Goal: Information Seeking & Learning: Learn about a topic

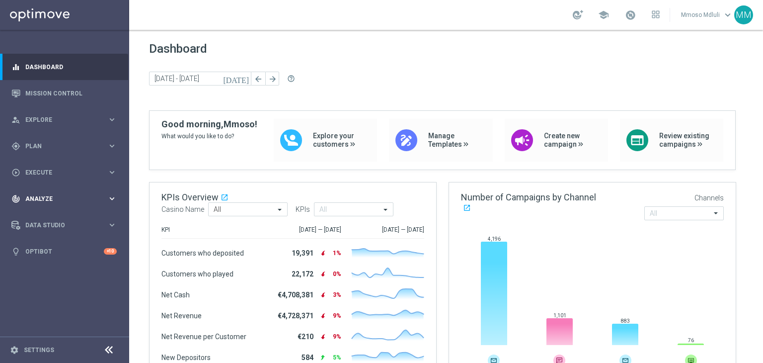
click at [54, 198] on span "Analyze" at bounding box center [66, 199] width 82 height 6
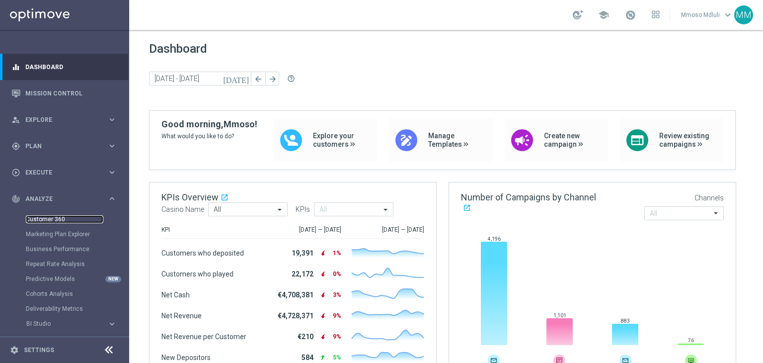
click at [41, 215] on link "Customer 360" at bounding box center [64, 219] width 77 height 8
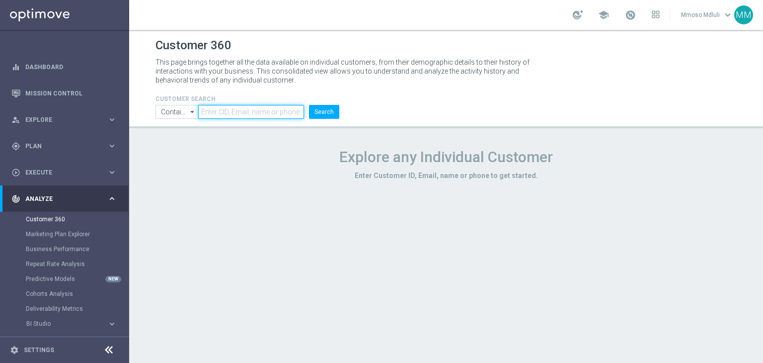
click at [263, 110] on input "text" at bounding box center [251, 112] width 106 height 14
paste input "116361757324479"
type input "116361757324479"
click at [309, 105] on button "Search" at bounding box center [324, 112] width 30 height 14
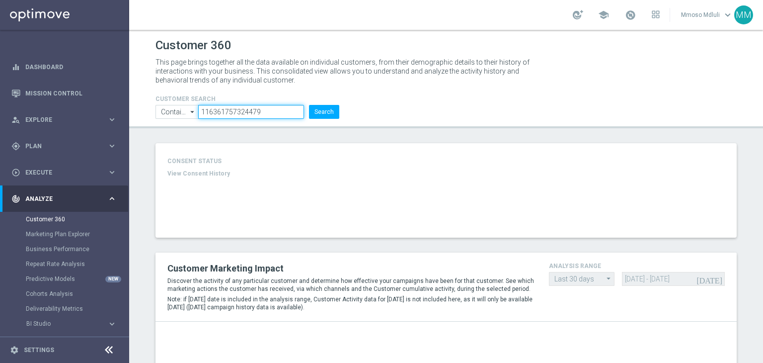
type input "Total Deposit Amount"
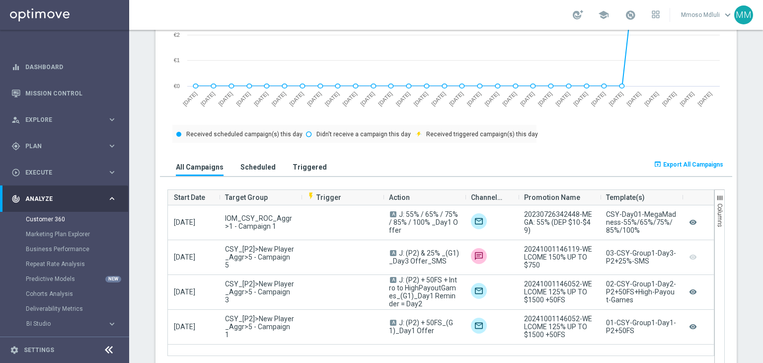
scroll to position [552, 0]
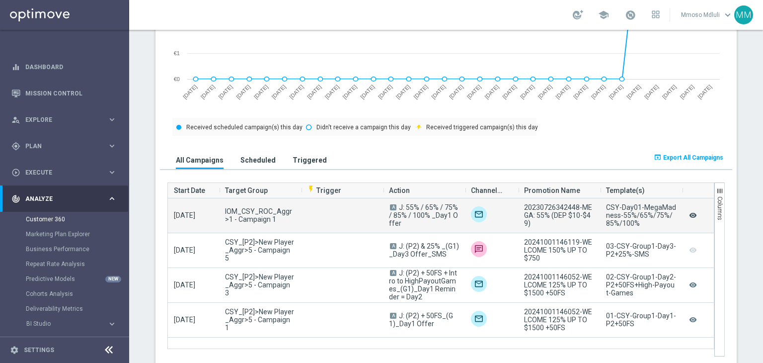
click at [691, 215] on icon "remove_red_eye" at bounding box center [693, 215] width 10 height 13
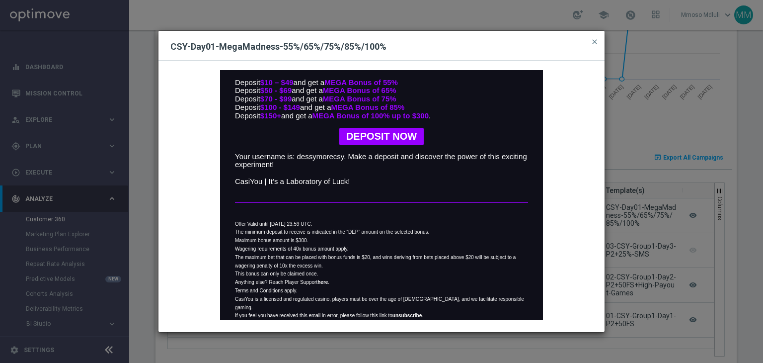
scroll to position [0, 0]
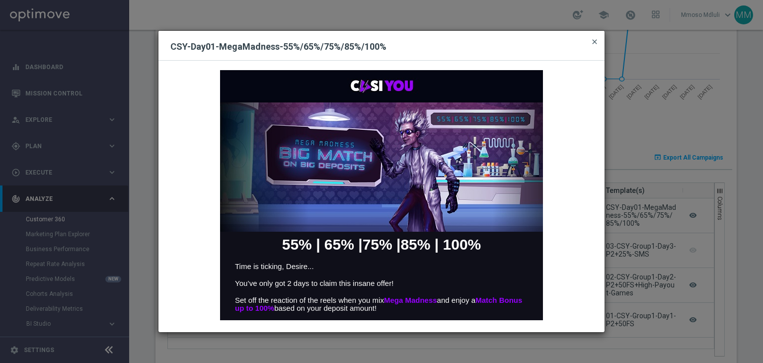
click at [594, 42] on span "close" at bounding box center [594, 42] width 8 height 8
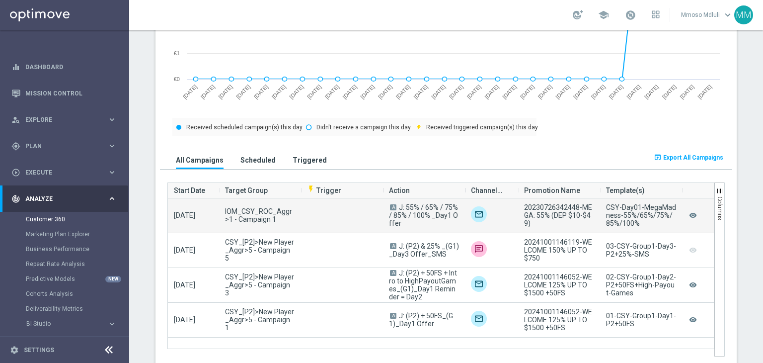
click at [261, 209] on span "IOM_CSY_ROC_Aggr>1 - Campaign 1" at bounding box center [260, 215] width 70 height 16
copy span "IOM_CSY_ROC_Aggr>1 - Campaign 1"
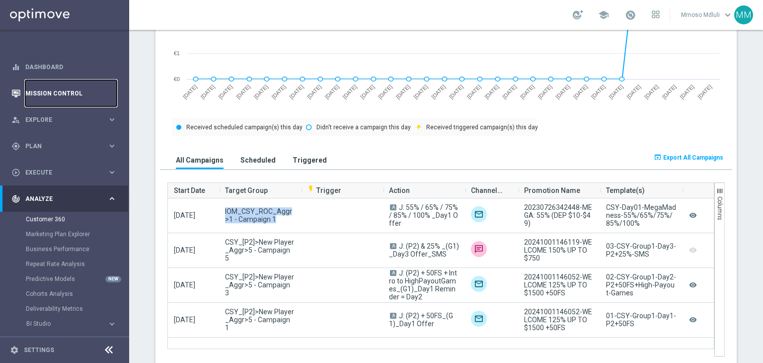
click at [69, 91] on link "Mission Control" at bounding box center [70, 93] width 91 height 26
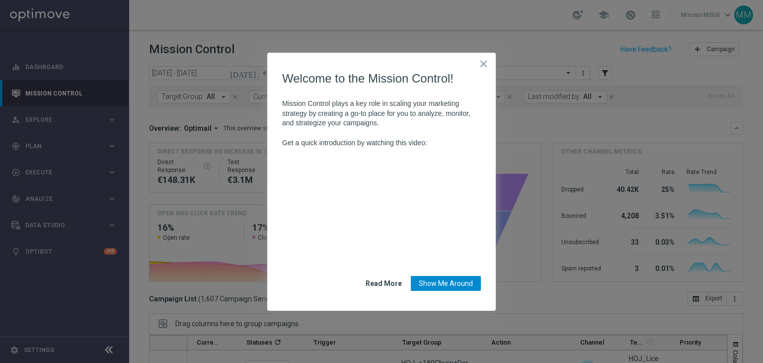
click at [442, 286] on button "Show Me Around" at bounding box center [446, 283] width 70 height 15
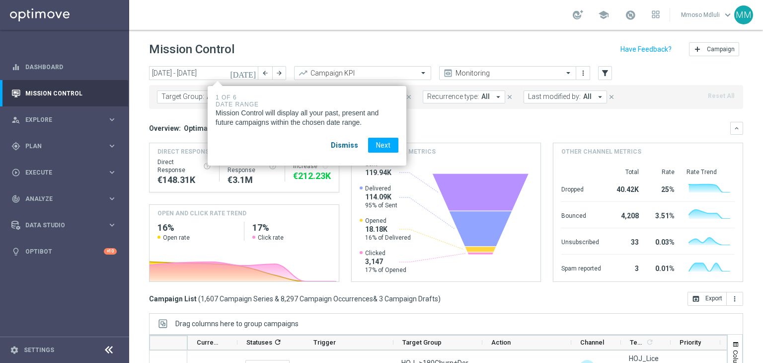
click at [340, 145] on button "Dismiss" at bounding box center [344, 145] width 43 height 15
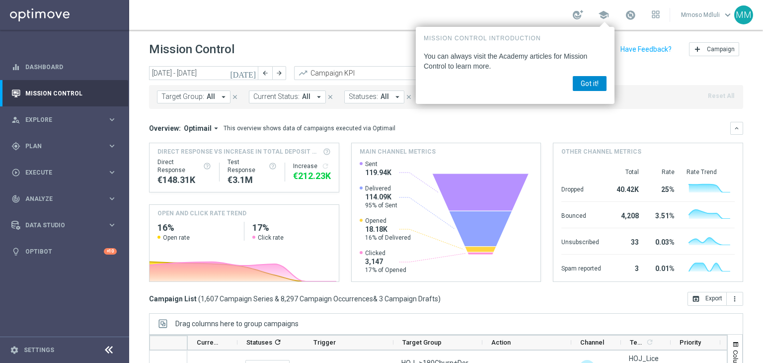
click at [590, 81] on button "Got it!" at bounding box center [590, 83] width 34 height 15
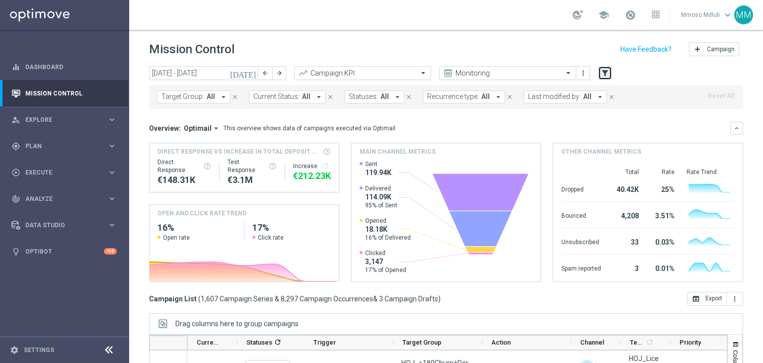
click at [601, 76] on icon "filter_alt" at bounding box center [604, 73] width 9 height 9
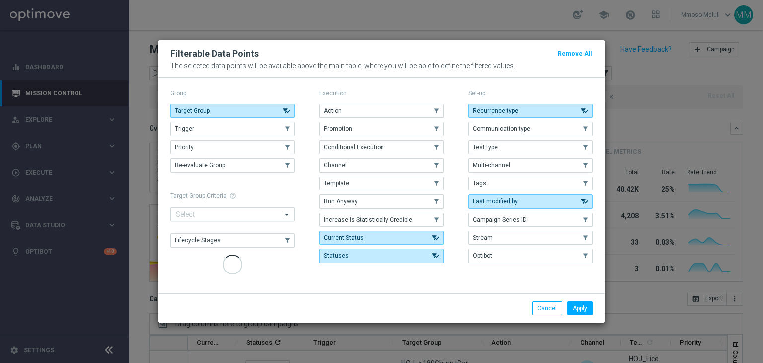
click at [256, 216] on input "text" at bounding box center [229, 215] width 106 height 8
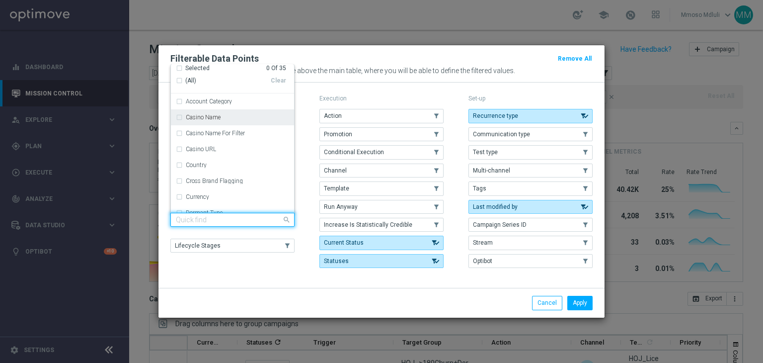
click at [248, 120] on div "Casino Name" at bounding box center [237, 117] width 103 height 6
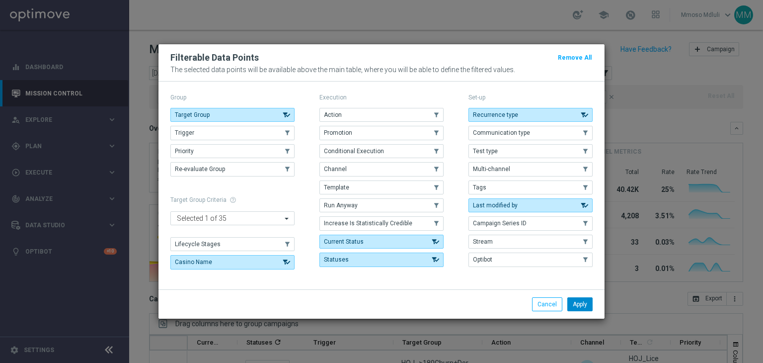
click at [580, 302] on button "Apply" at bounding box center [579, 304] width 25 height 14
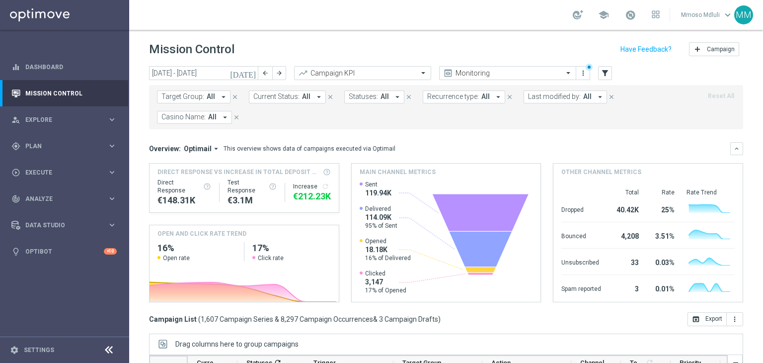
click at [211, 113] on span "All" at bounding box center [212, 117] width 8 height 8
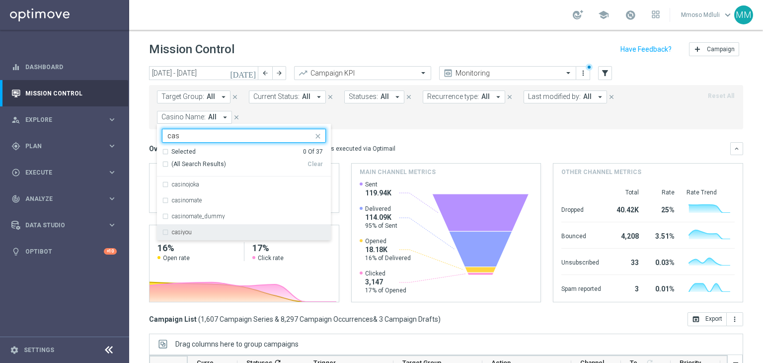
click at [224, 237] on div "casiyou" at bounding box center [244, 232] width 164 height 16
type input "cas"
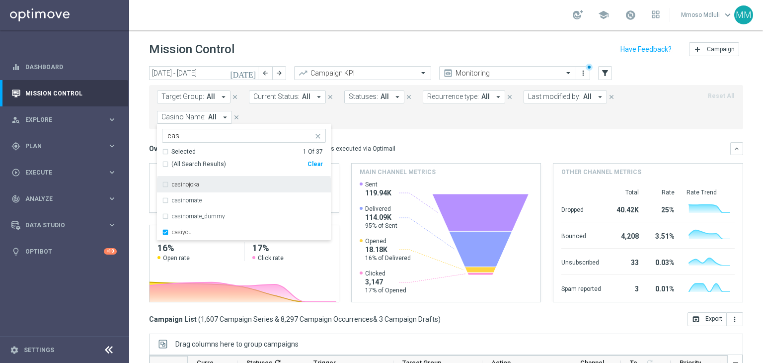
click at [462, 126] on div "Target Group: All arrow_drop_down close Current Status: All arrow_drop_down clo…" at bounding box center [446, 107] width 594 height 44
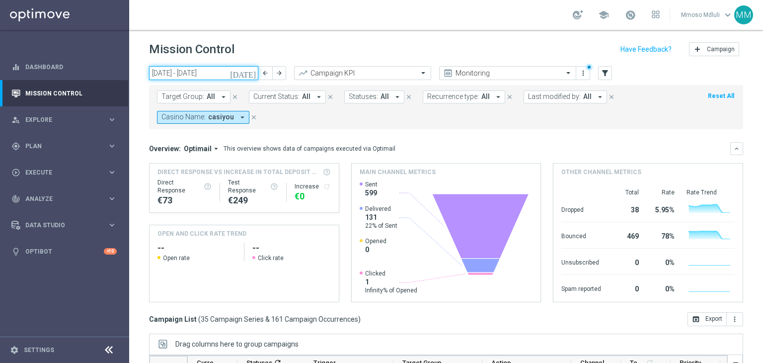
click at [237, 70] on input "08 Sep 2025 - 14 Sep 2025" at bounding box center [203, 73] width 109 height 14
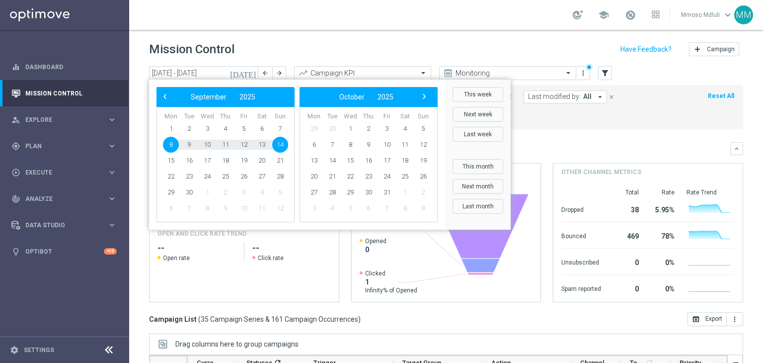
click at [280, 146] on span "14" at bounding box center [280, 145] width 16 height 16
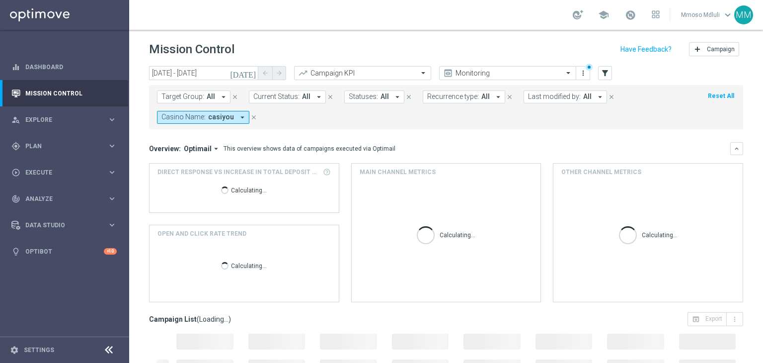
click at [249, 73] on icon "today" at bounding box center [243, 73] width 27 height 9
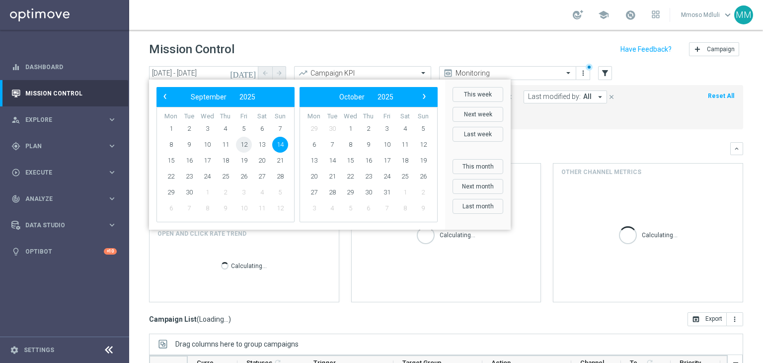
click at [247, 146] on span "12" at bounding box center [244, 145] width 16 height 16
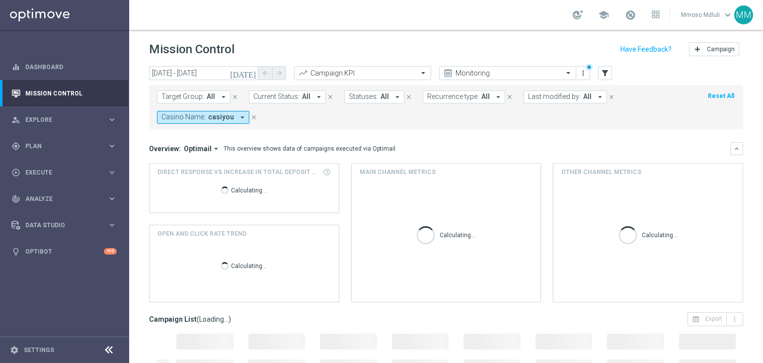
type input "12 Sep 2025 - 12 Sep 2025"
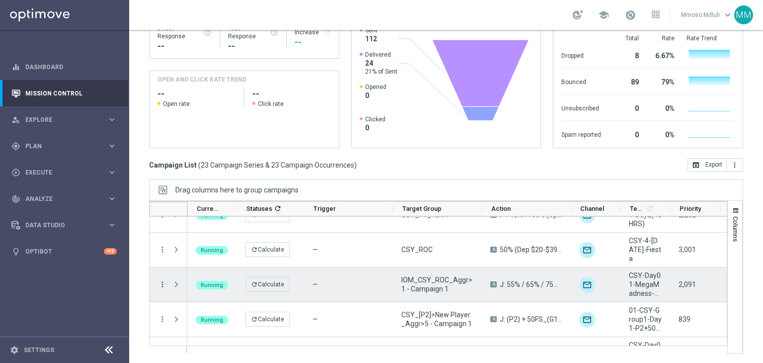
click at [163, 281] on icon "more_vert" at bounding box center [162, 284] width 9 height 9
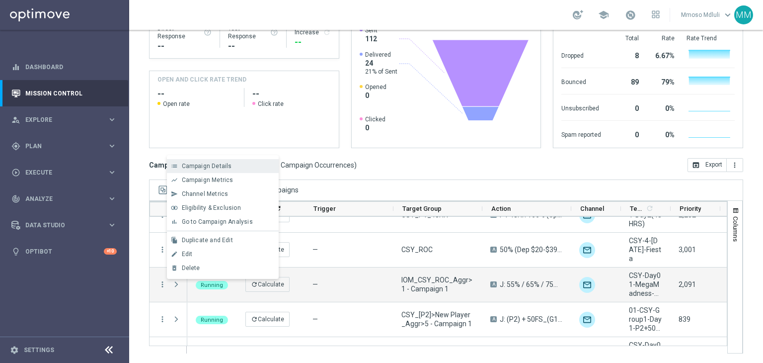
click at [237, 165] on div "Campaign Details" at bounding box center [228, 165] width 92 height 7
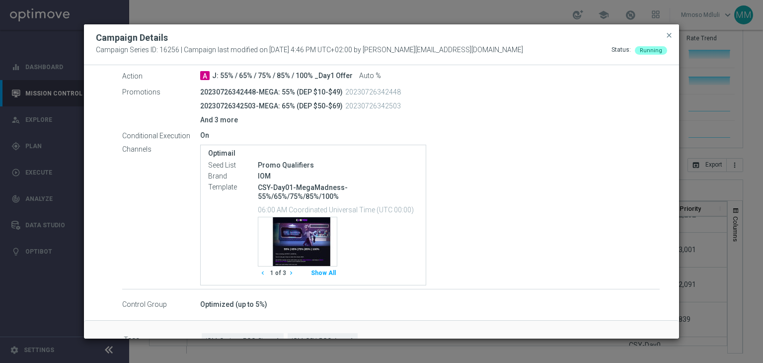
scroll to position [223, 0]
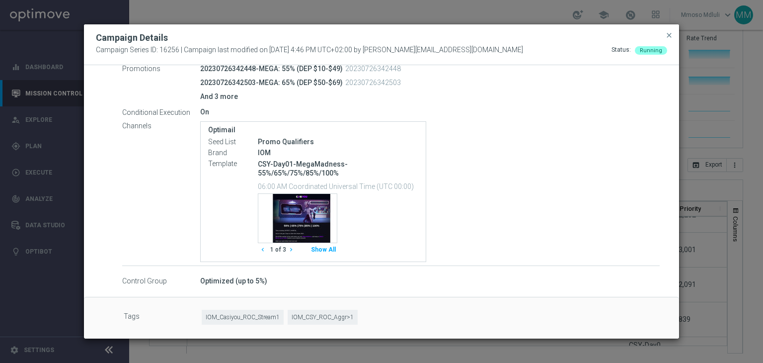
click at [243, 316] on span "IOM_Casiyou_ROC_Stream1" at bounding box center [243, 316] width 82 height 15
copy span "IOM_Casiyou_ROC_Stream1"
click at [322, 314] on span "IOM_CSY_ROC_Aggr>1" at bounding box center [323, 316] width 70 height 15
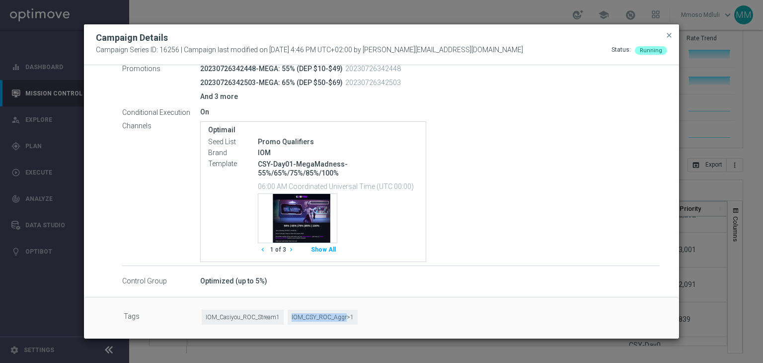
click at [322, 314] on span "IOM_CSY_ROC_Aggr>1" at bounding box center [323, 316] width 70 height 15
click at [501, 227] on div "Optimail Seed List Promo Qualifiers Brand IOM Template CSY-Day01-MegaMadness-55…" at bounding box center [429, 191] width 459 height 141
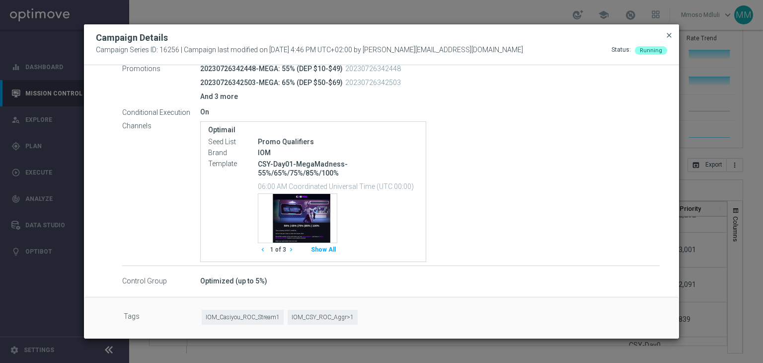
click at [669, 32] on span "close" at bounding box center [669, 35] width 8 height 8
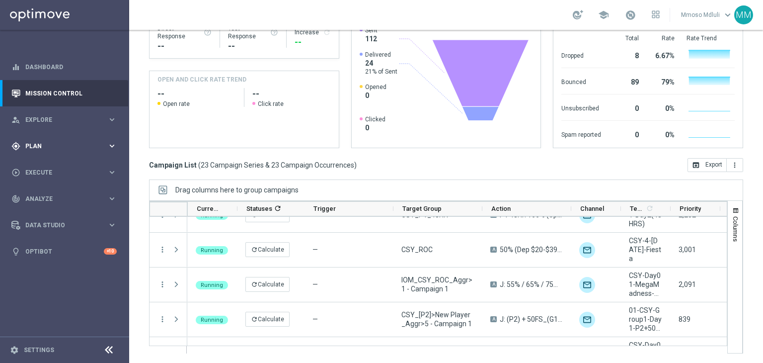
click at [73, 143] on span "Plan" at bounding box center [66, 146] width 82 height 6
click at [56, 166] on link "Target Groups" at bounding box center [64, 166] width 77 height 8
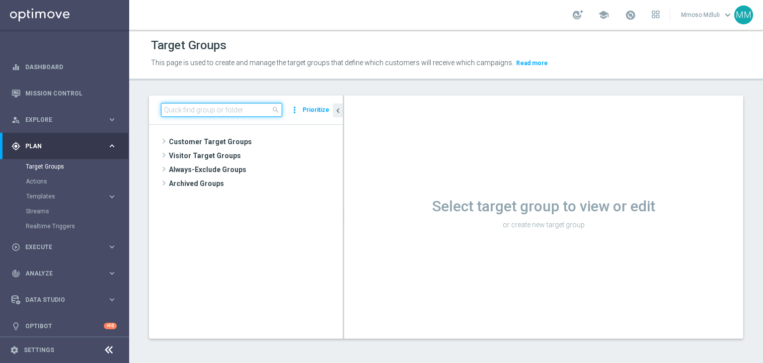
click at [218, 107] on input at bounding box center [221, 110] width 121 height 14
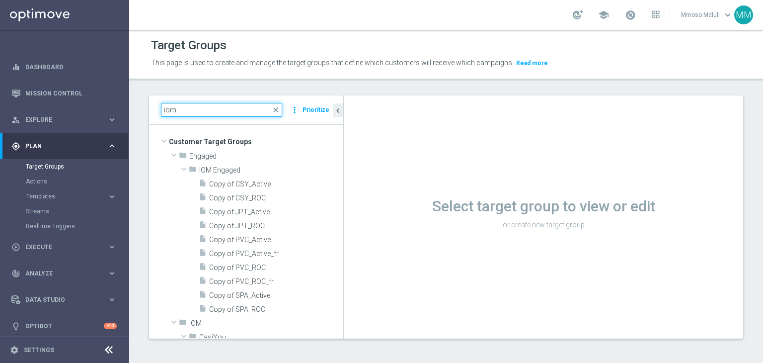
click at [204, 115] on input "iom" at bounding box center [221, 110] width 121 height 14
paste input "IOM_Casiyou_ROC_Stream1"
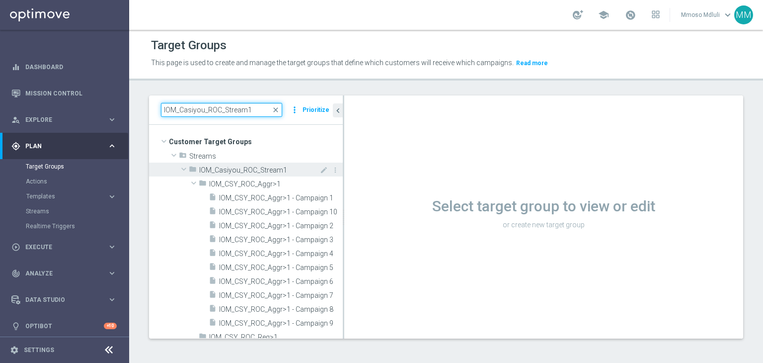
type input "IOM_Casiyou_ROC_Stream1"
click at [252, 173] on span "IOM_Casiyou_ROC_Stream1" at bounding box center [248, 170] width 98 height 8
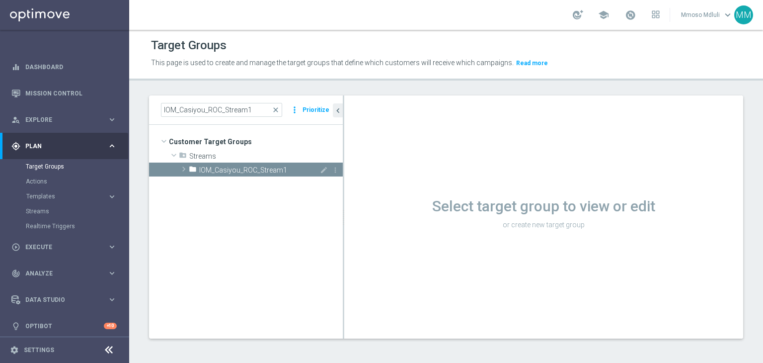
click at [252, 173] on span "IOM_Casiyou_ROC_Stream1" at bounding box center [248, 170] width 98 height 8
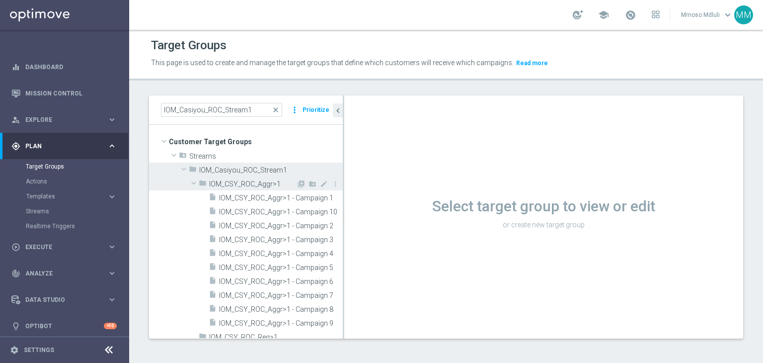
click at [231, 181] on span "IOM_CSY_ROC_Aggr>1" at bounding box center [252, 184] width 87 height 8
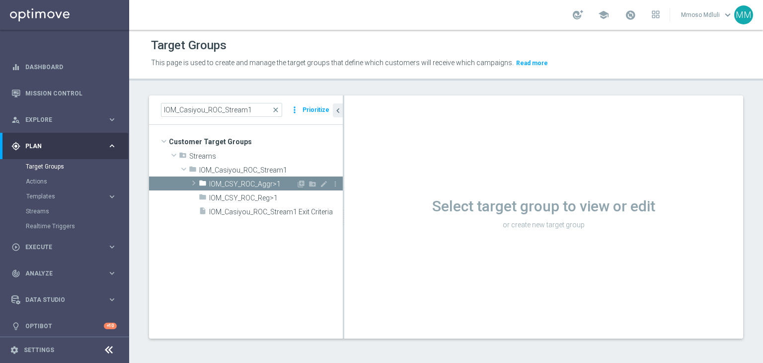
click at [231, 181] on span "IOM_CSY_ROC_Aggr>1" at bounding box center [252, 184] width 87 height 8
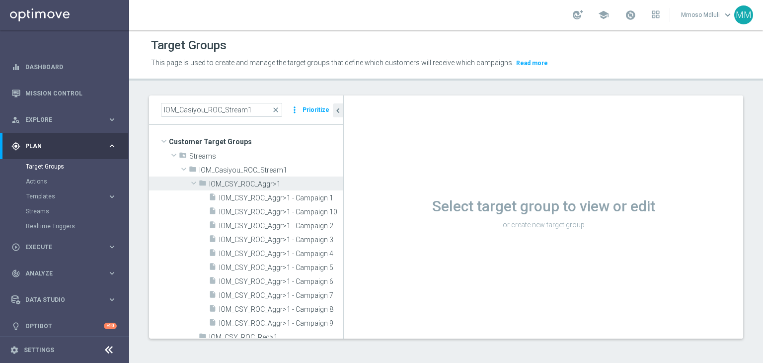
scroll to position [21, 0]
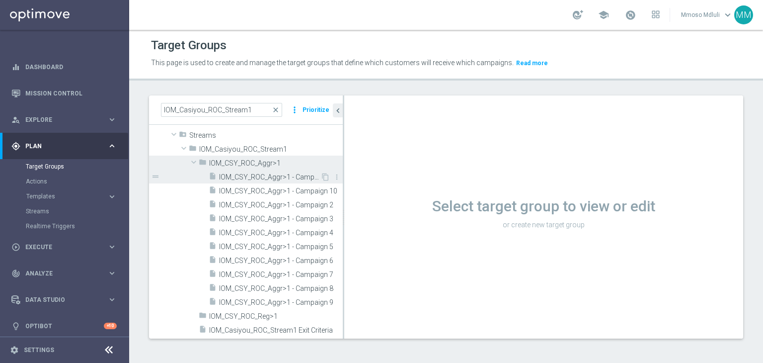
click at [256, 173] on span "IOM_CSY_ROC_Aggr>1 - Campaign 1" at bounding box center [269, 177] width 101 height 8
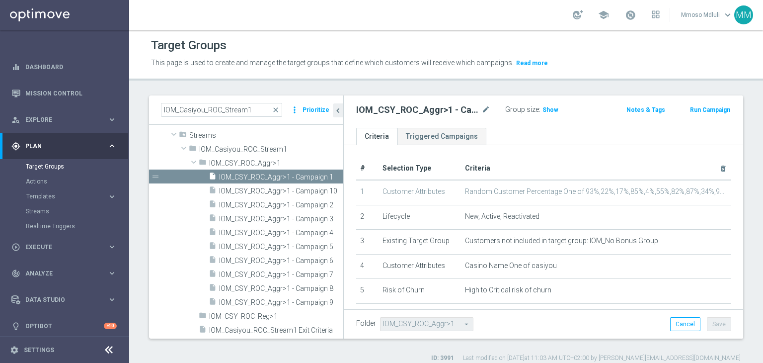
click at [539, 134] on ul "Criteria Triggered Campaigns" at bounding box center [543, 136] width 399 height 17
click at [448, 129] on link "Triggered Campaigns" at bounding box center [441, 136] width 89 height 17
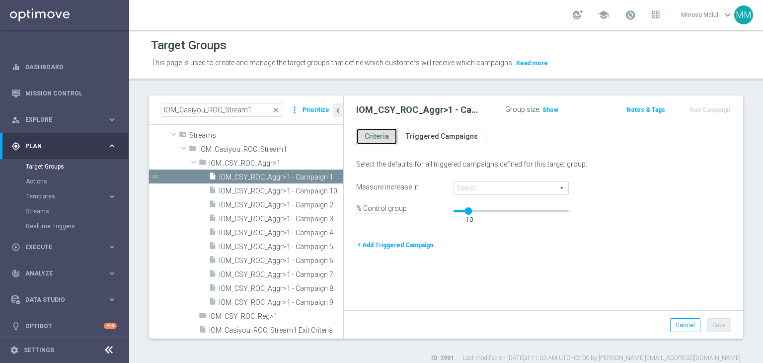
click at [369, 138] on link "Criteria" at bounding box center [376, 136] width 41 height 17
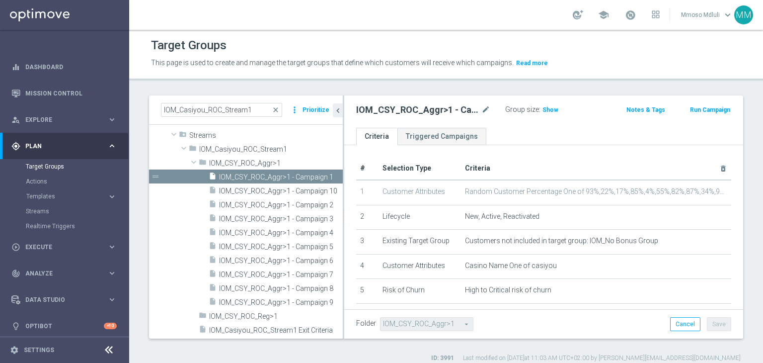
click at [137, 355] on div "IOM_Casiyou_ROC_Stream1 close more_vert Prioritize Customer Target Groups libra…" at bounding box center [446, 228] width 634 height 267
